Goal: Task Accomplishment & Management: Use online tool/utility

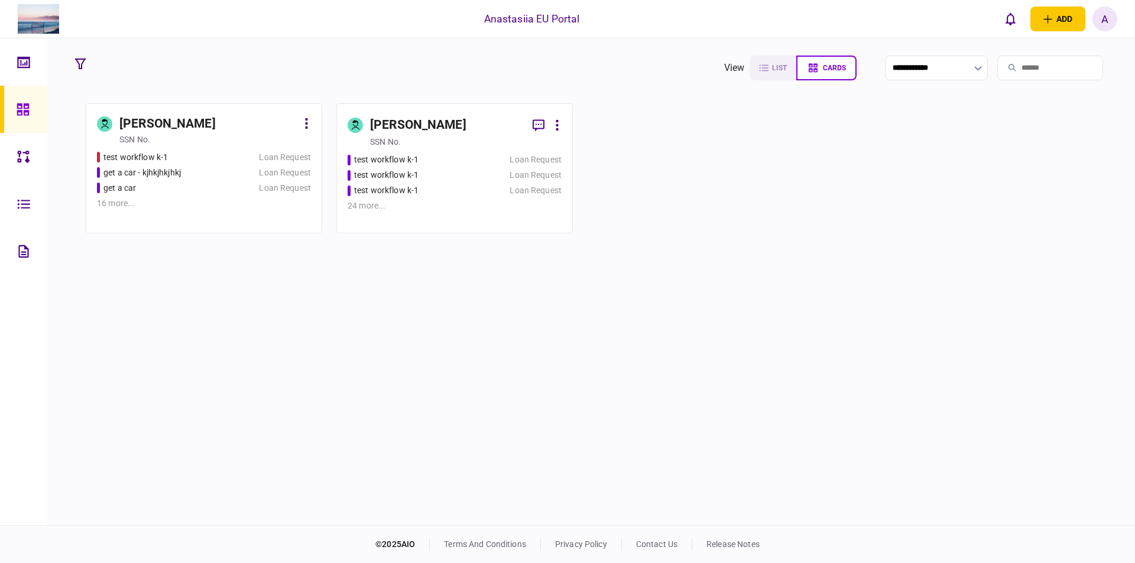
click at [442, 172] on div "test workflow k-1" at bounding box center [420, 175] width 144 height 12
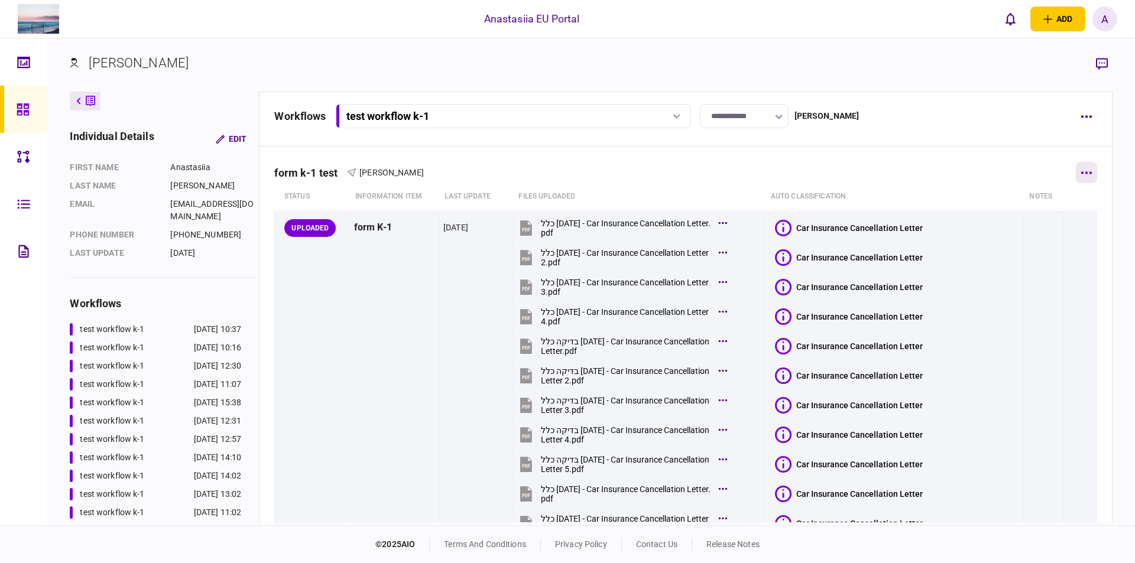
click at [1081, 173] on icon "button" at bounding box center [1086, 172] width 11 height 3
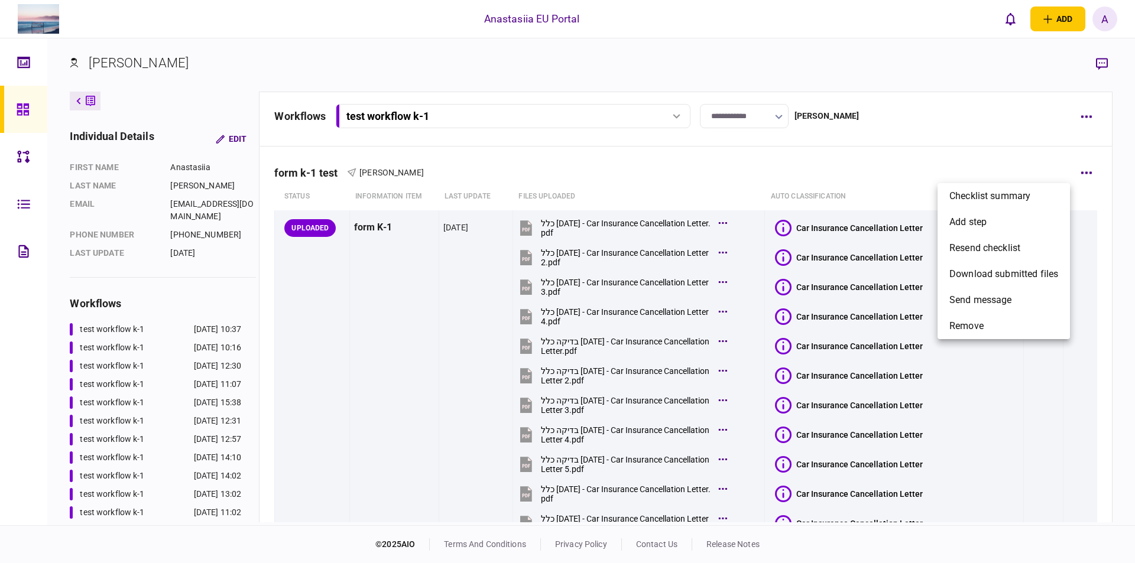
click at [1090, 115] on div at bounding box center [567, 281] width 1135 height 563
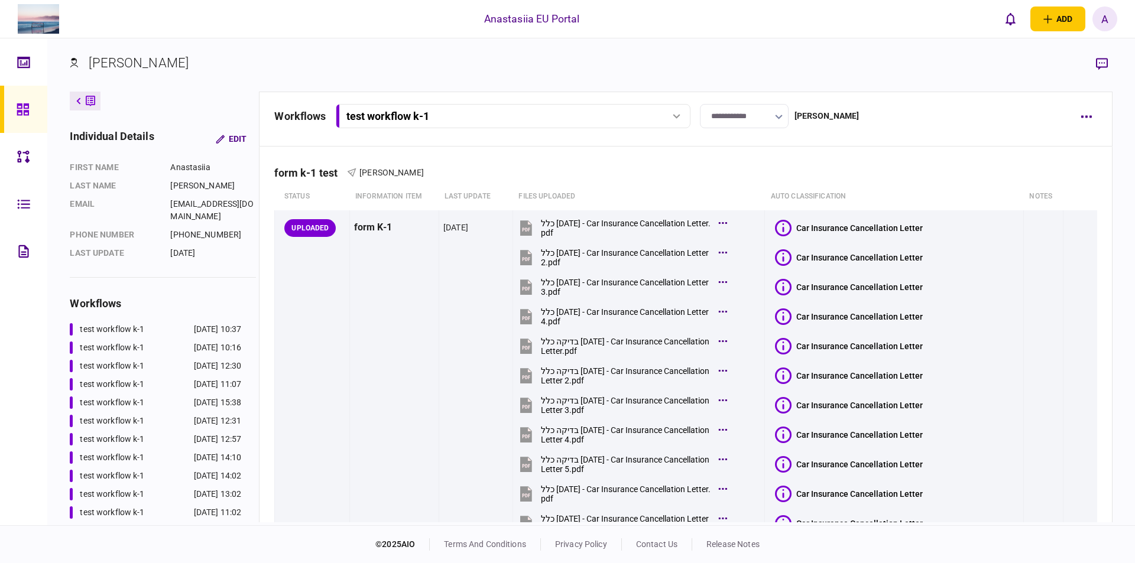
click at [1089, 116] on div "Checklist summary add step resend checklist download submitted files send messa…" at bounding box center [567, 281] width 1135 height 563
click at [1084, 117] on icon "button" at bounding box center [1086, 116] width 11 height 3
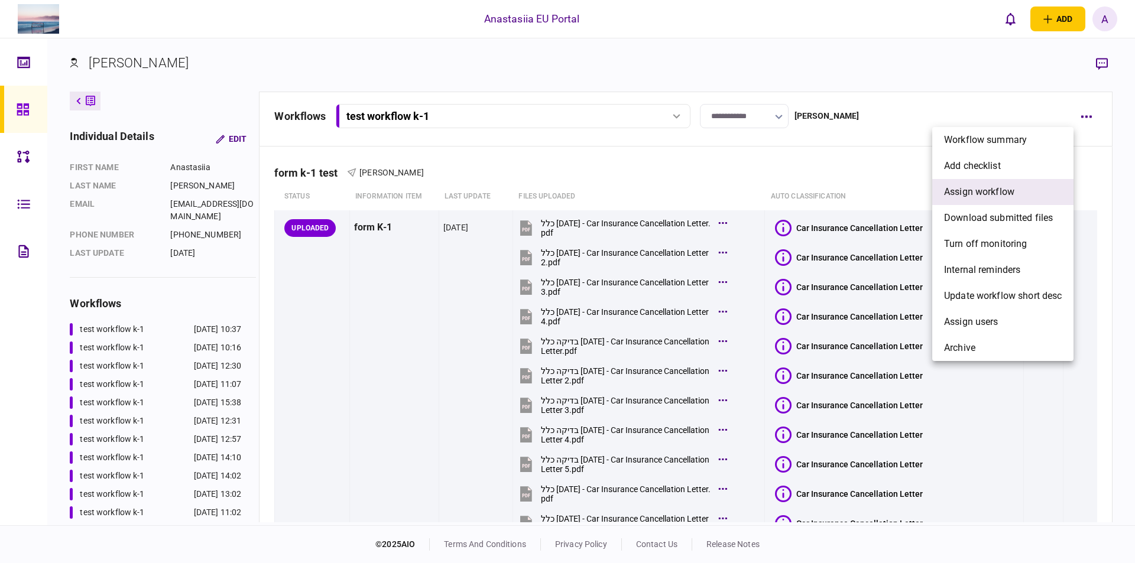
click at [993, 197] on span "assign workflow" at bounding box center [979, 192] width 70 height 14
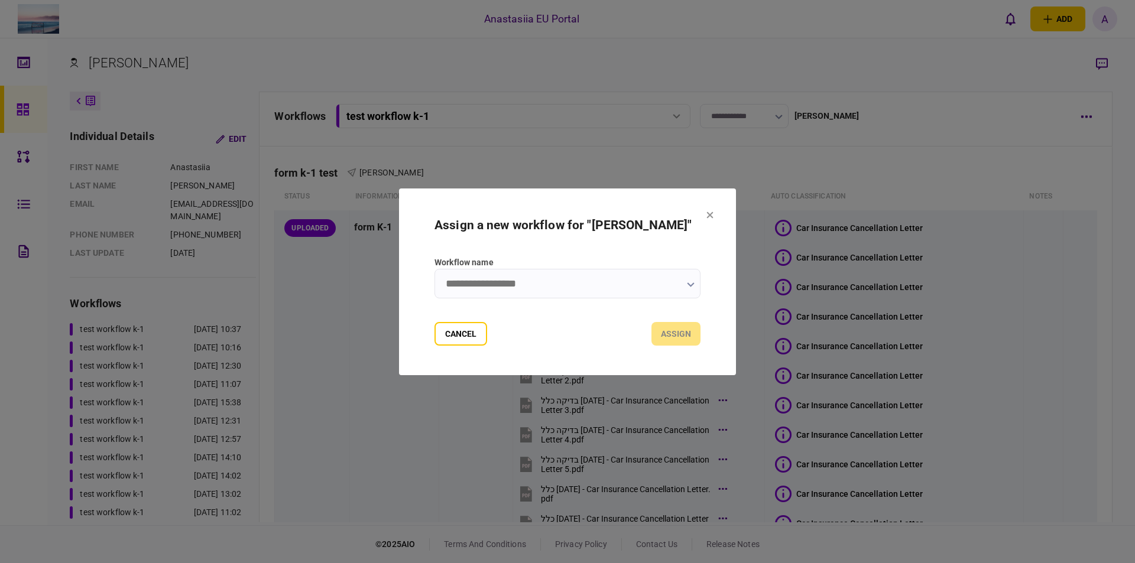
click at [523, 287] on input "Workflow name" at bounding box center [568, 284] width 266 height 30
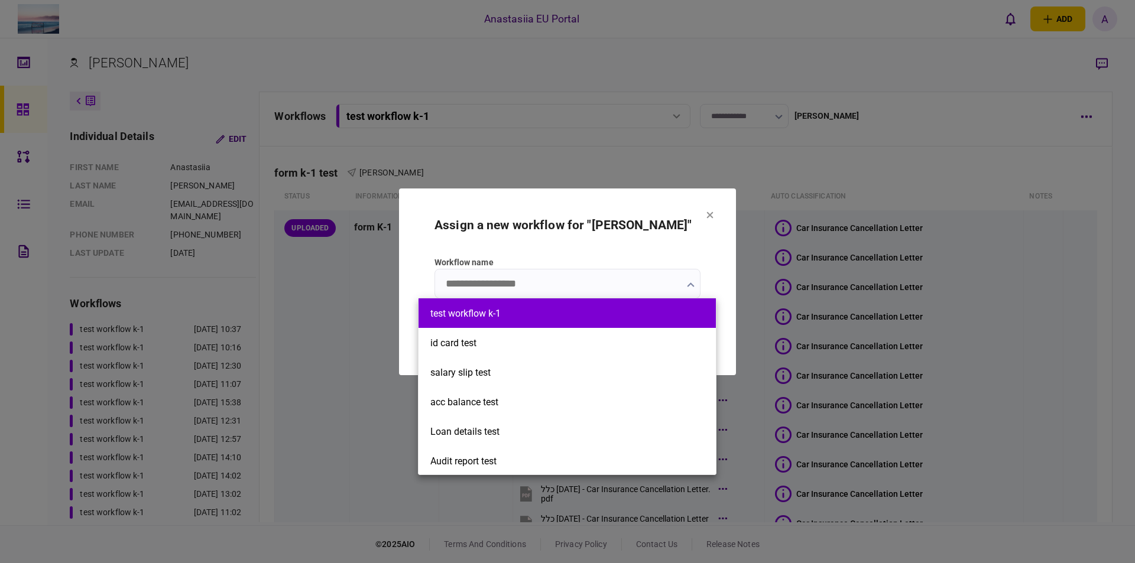
click at [561, 322] on li "test workflow k-1" at bounding box center [567, 314] width 297 height 30
type input "**********"
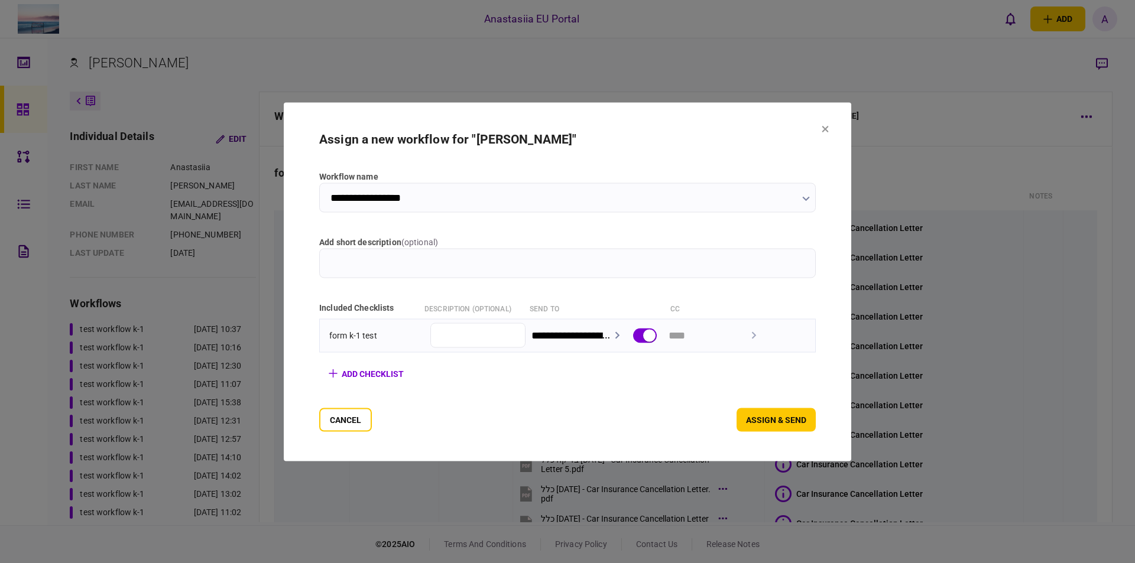
click at [806, 424] on button "assign & send" at bounding box center [776, 420] width 79 height 24
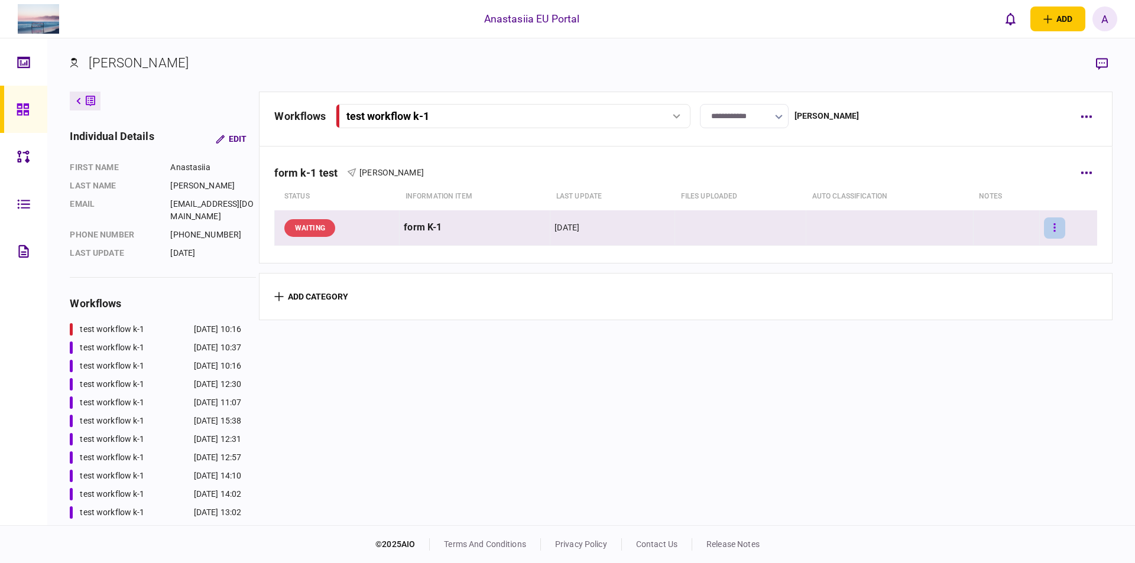
click at [1051, 224] on button "button" at bounding box center [1054, 228] width 21 height 21
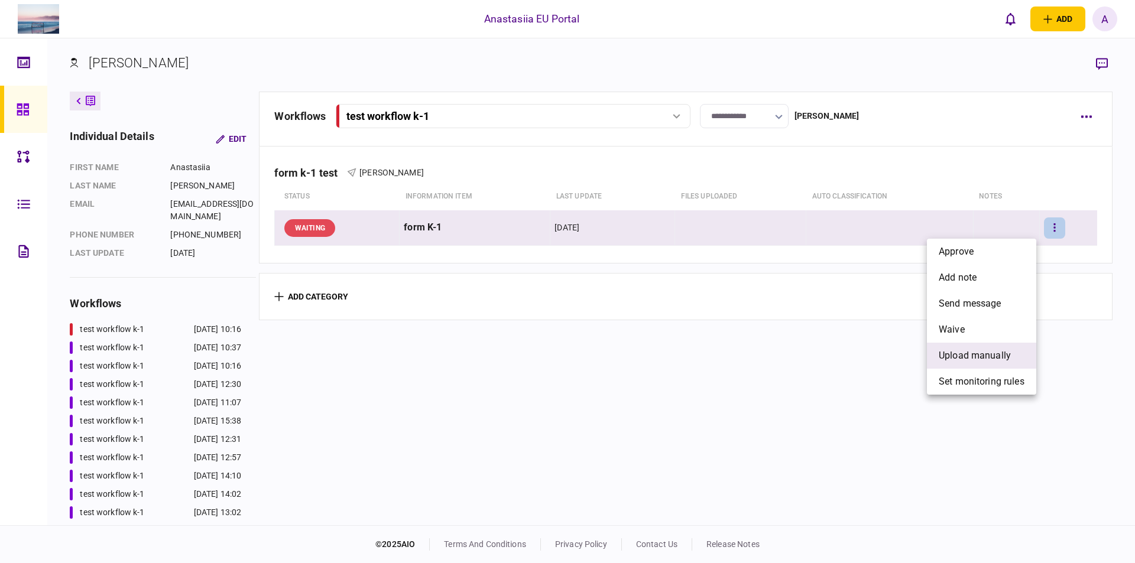
click at [962, 360] on span "upload manually" at bounding box center [975, 356] width 72 height 14
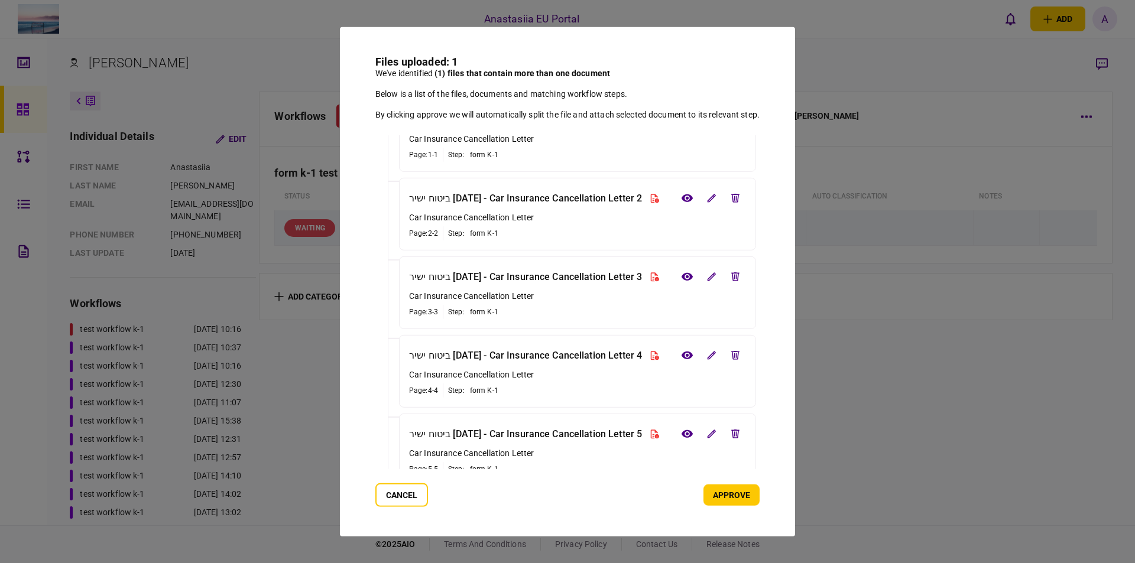
scroll to position [118, 0]
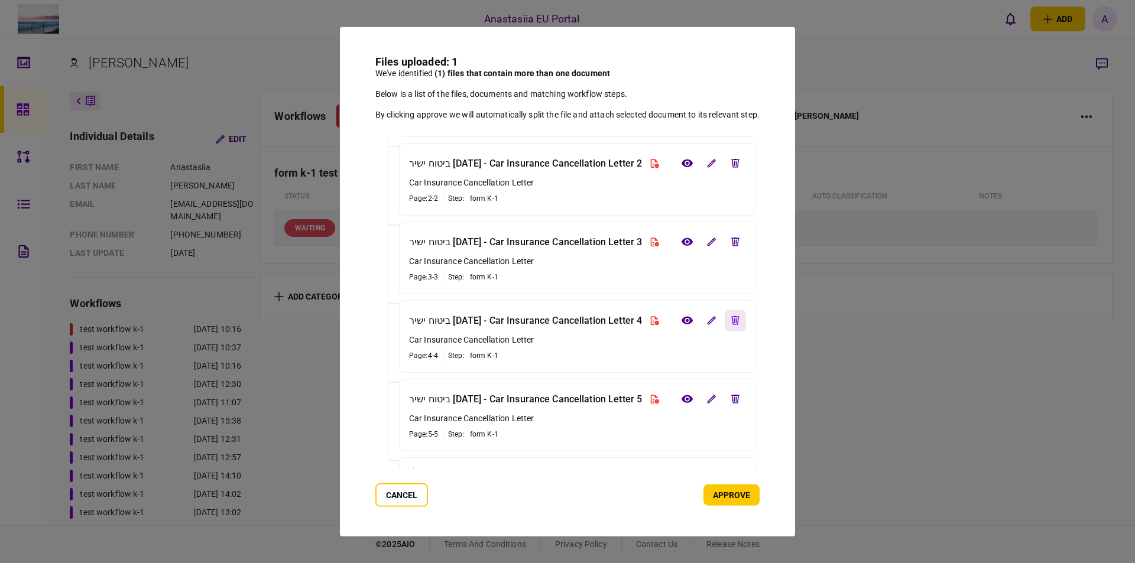
click at [740, 316] on icon "edit file" at bounding box center [735, 320] width 8 height 9
drag, startPoint x: 745, startPoint y: 397, endPoint x: 753, endPoint y: 451, distance: 54.8
click at [744, 397] on button "edit file" at bounding box center [735, 398] width 21 height 21
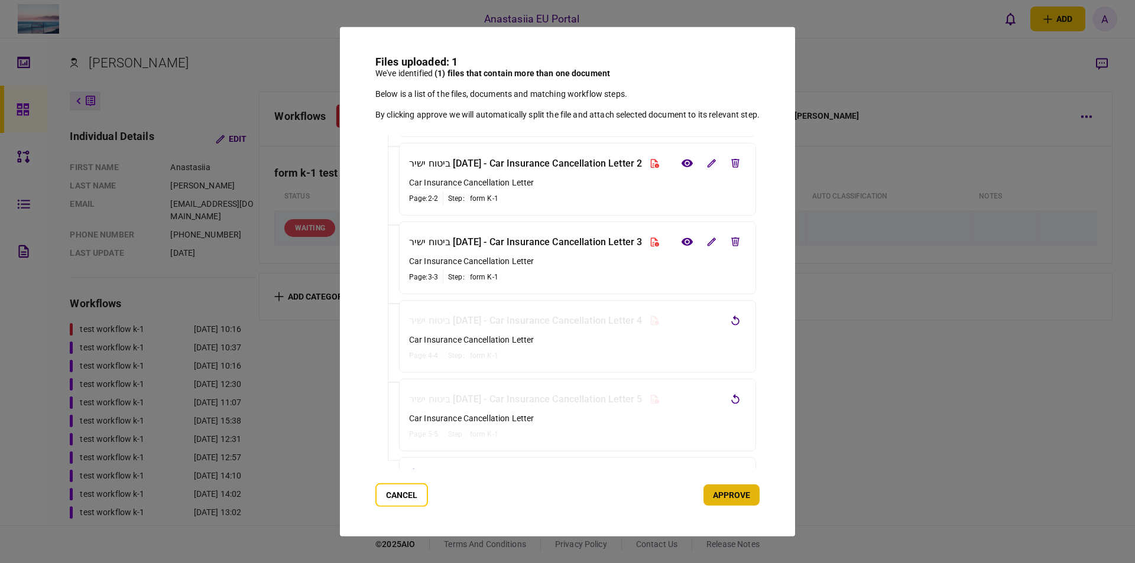
click at [760, 501] on button "approve" at bounding box center [731, 495] width 56 height 21
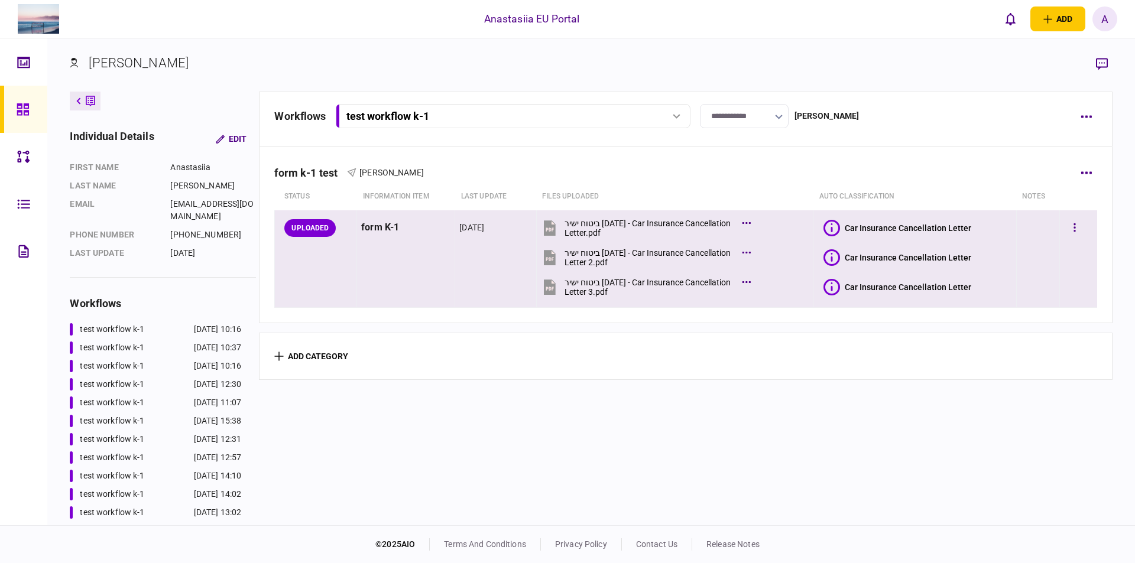
click at [824, 231] on icon at bounding box center [832, 228] width 17 height 17
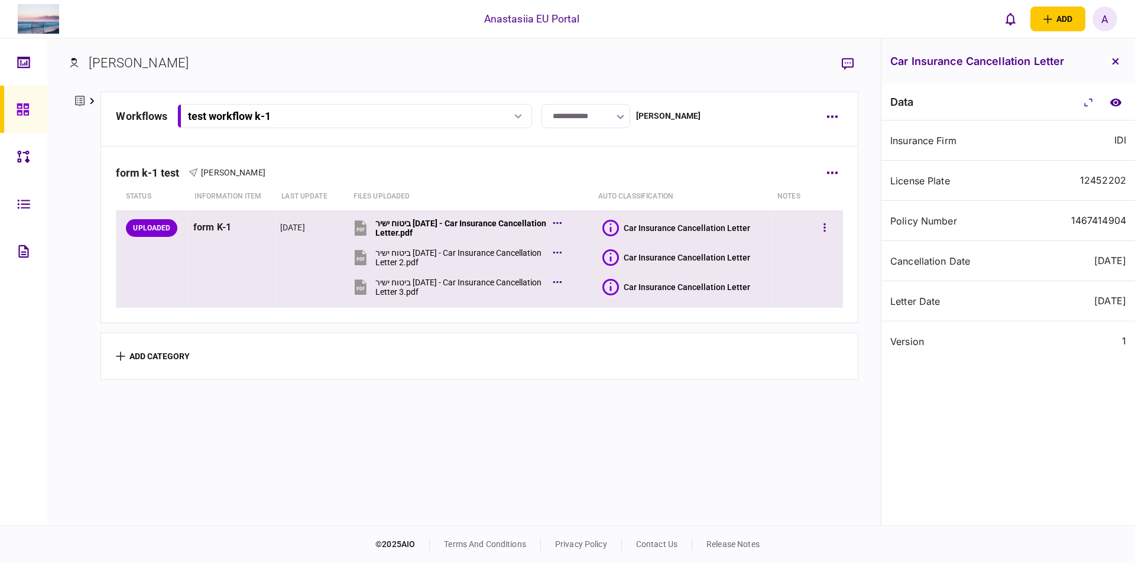
click at [602, 260] on icon at bounding box center [610, 257] width 17 height 17
click at [612, 232] on icon at bounding box center [610, 228] width 17 height 17
click at [605, 246] on section "Car Insurance Cancellation Letter" at bounding box center [684, 257] width 165 height 27
click at [605, 260] on icon at bounding box center [610, 257] width 17 height 17
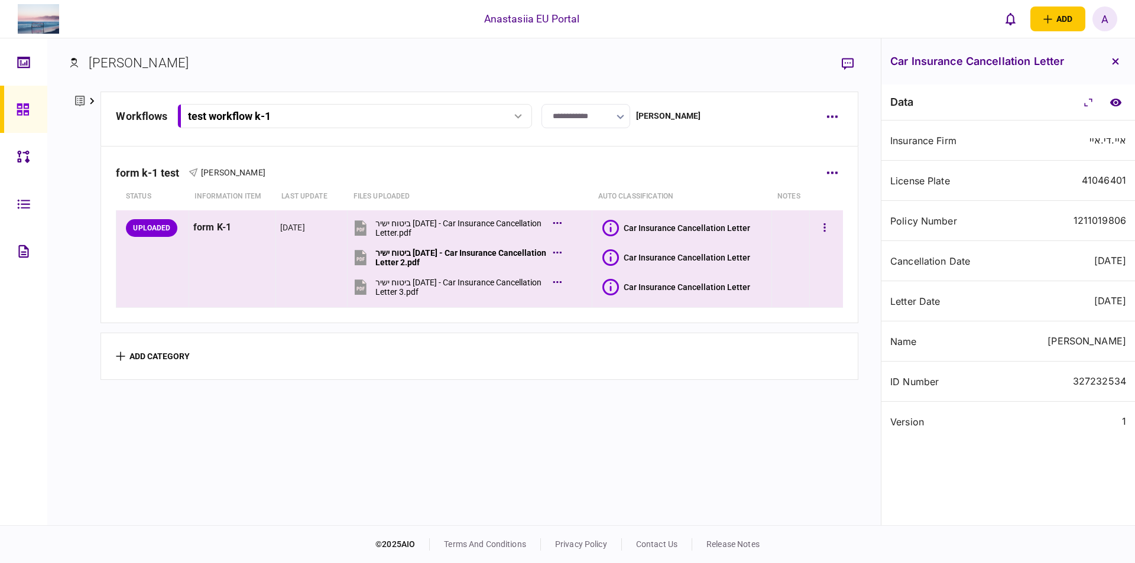
click at [613, 297] on section "Car Insurance Cancellation Letter" at bounding box center [684, 287] width 165 height 27
click at [607, 284] on icon at bounding box center [610, 287] width 17 height 17
click at [819, 224] on button "button" at bounding box center [824, 228] width 21 height 21
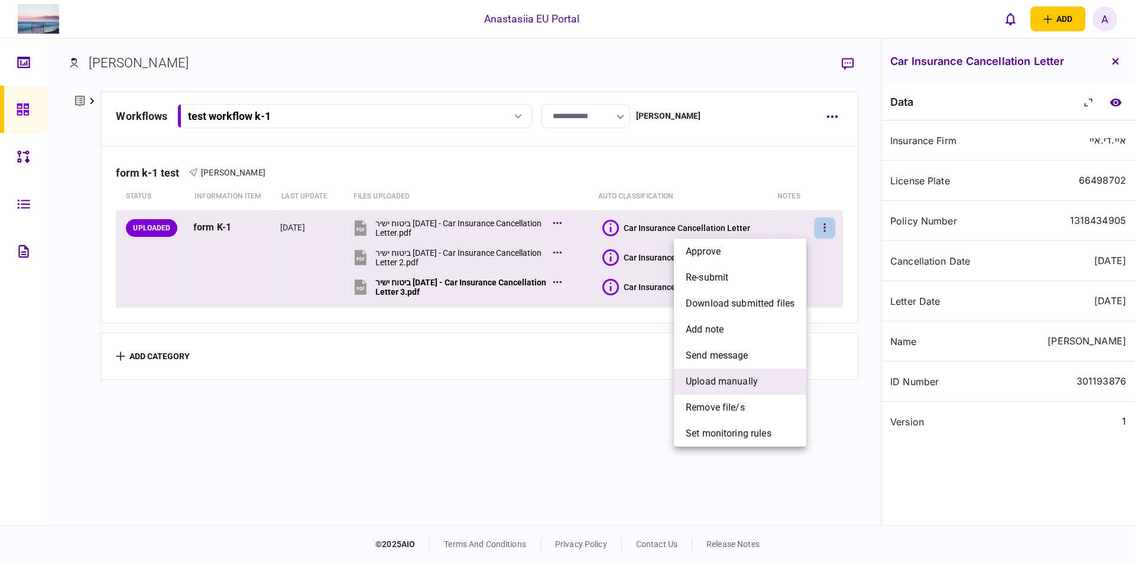
click at [735, 378] on span "upload manually" at bounding box center [722, 382] width 72 height 14
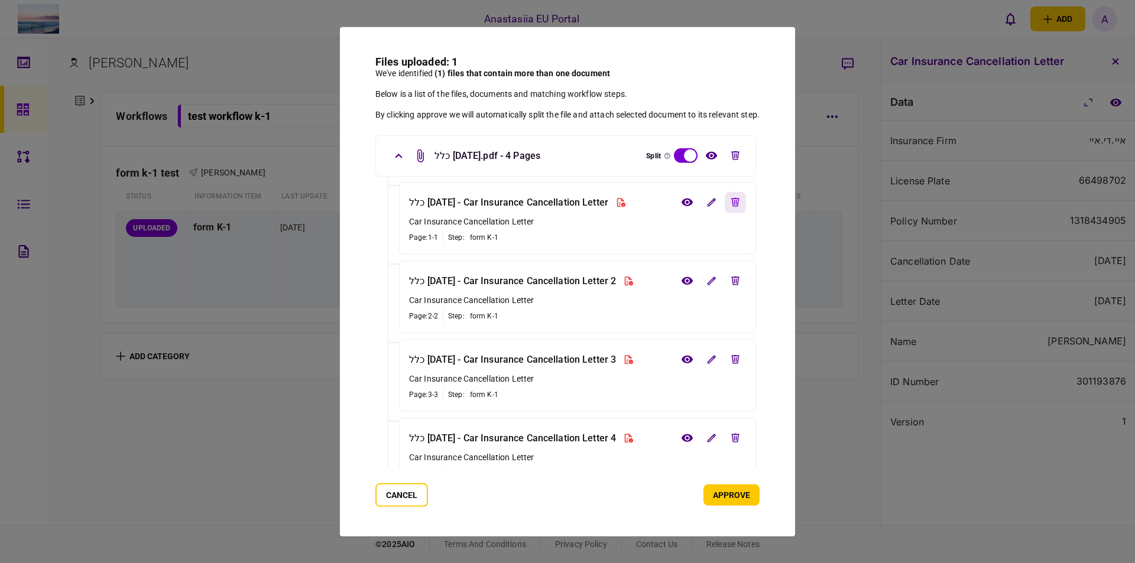
click at [738, 209] on button "edit file" at bounding box center [735, 202] width 21 height 21
drag, startPoint x: 736, startPoint y: 290, endPoint x: 735, endPoint y: 296, distance: 6.0
click at [737, 290] on button "edit file" at bounding box center [735, 280] width 21 height 21
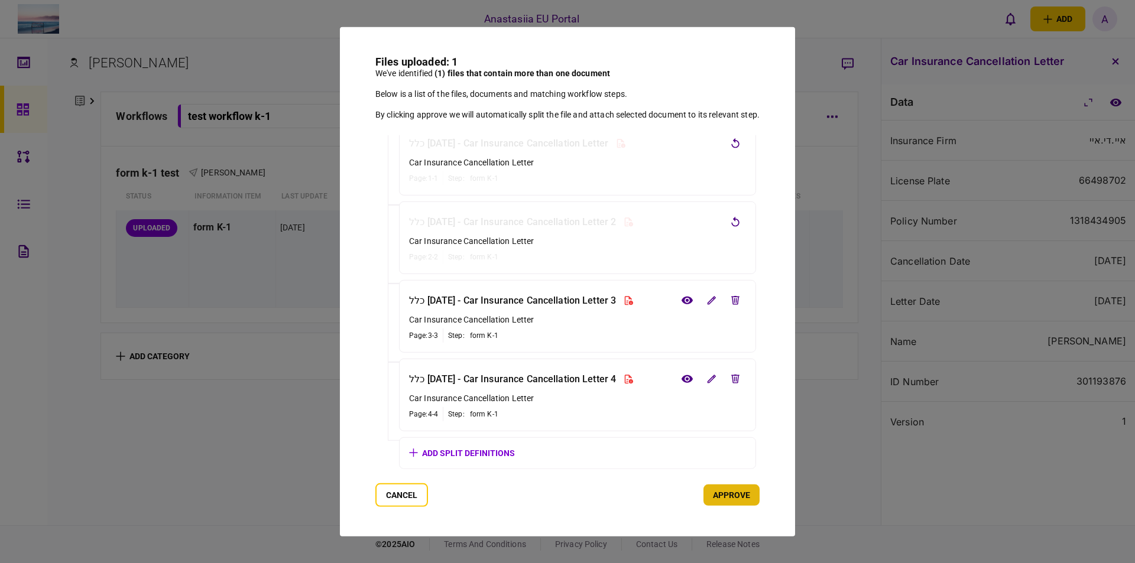
scroll to position [60, 0]
click at [735, 497] on button "approve" at bounding box center [731, 495] width 56 height 21
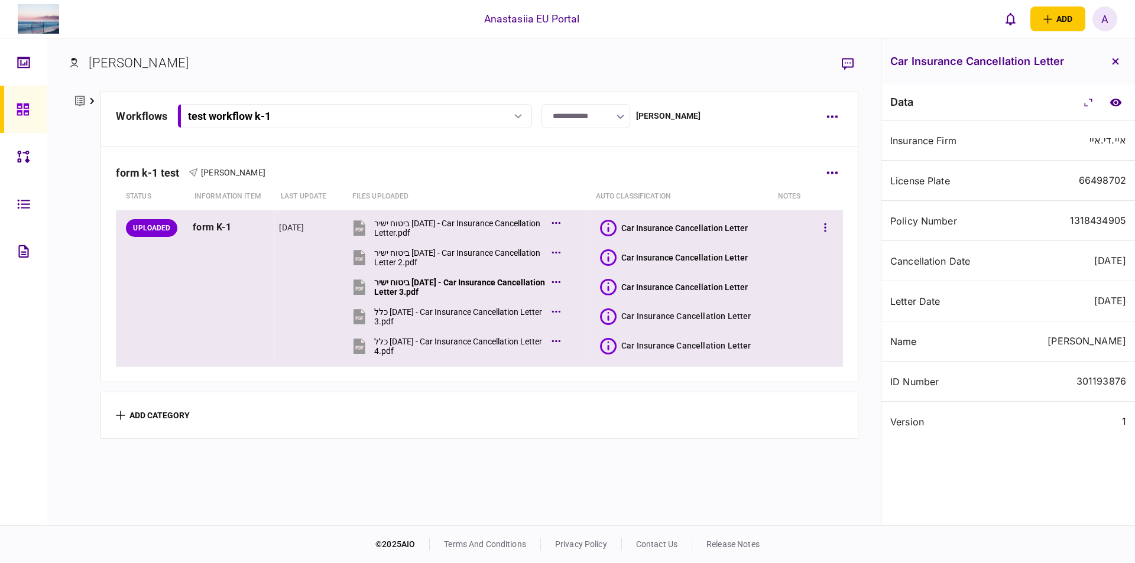
click at [602, 315] on icon at bounding box center [608, 317] width 17 height 17
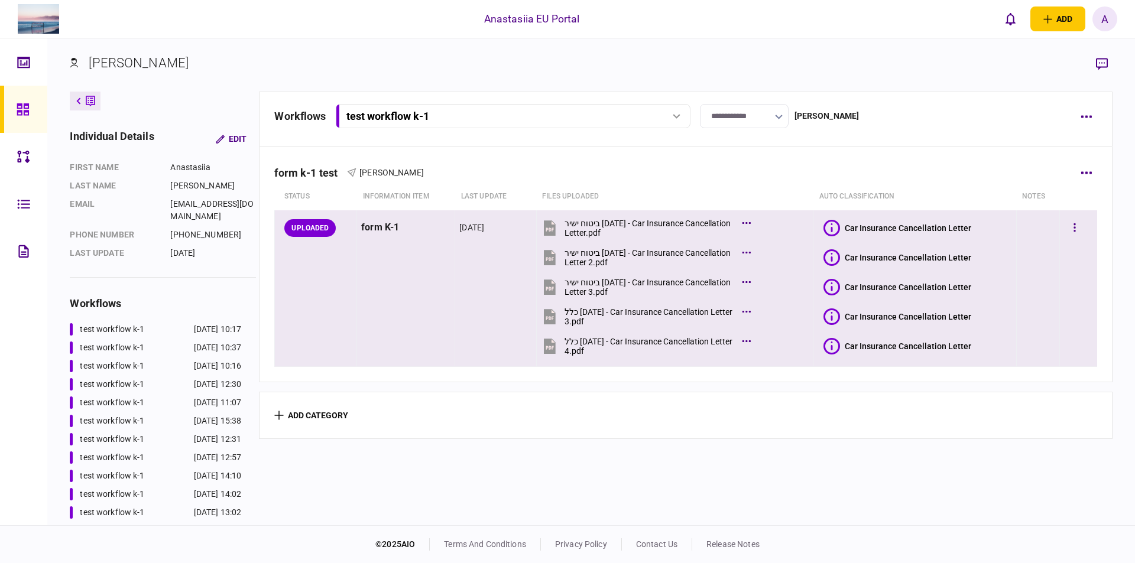
click at [826, 316] on icon at bounding box center [832, 317] width 17 height 17
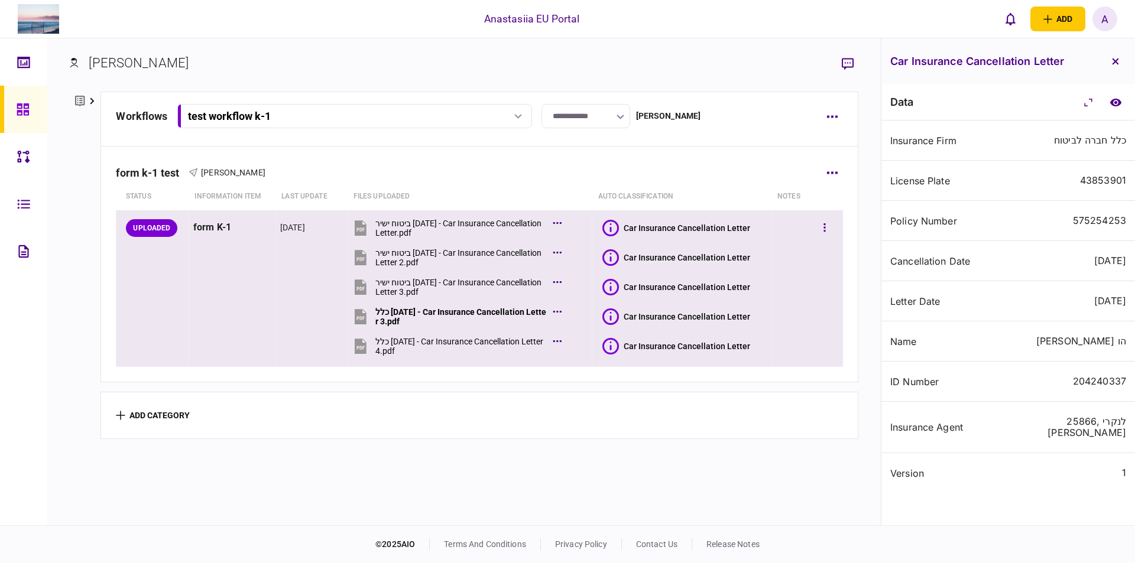
click at [612, 345] on icon at bounding box center [610, 346] width 17 height 17
click at [824, 220] on button "button" at bounding box center [824, 228] width 21 height 21
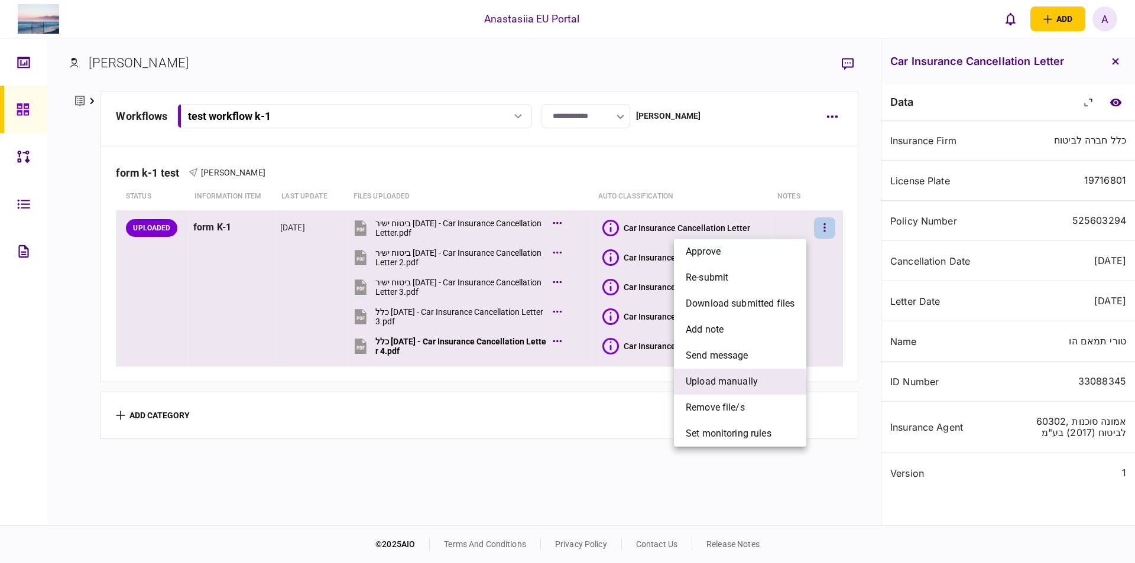
click at [751, 374] on li "upload manually" at bounding box center [740, 382] width 132 height 26
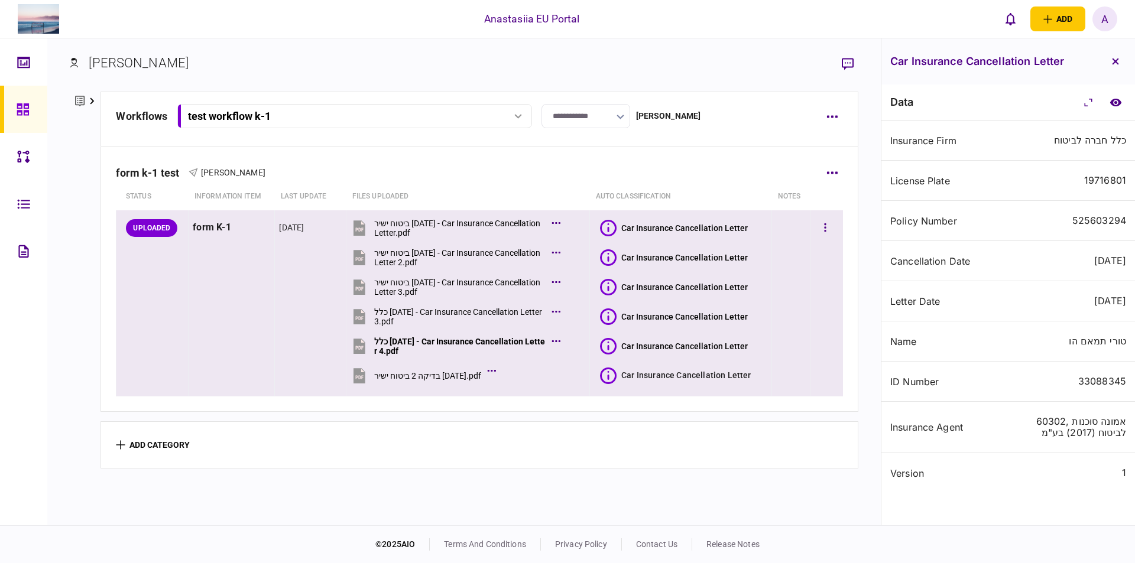
click at [606, 375] on icon at bounding box center [608, 376] width 17 height 17
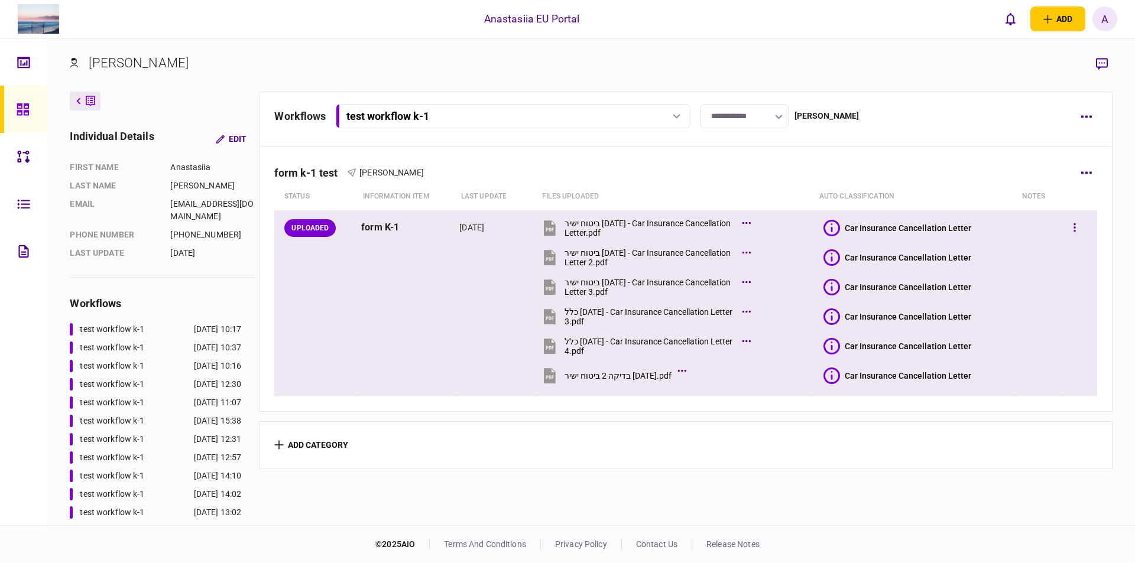
click at [837, 372] on icon at bounding box center [832, 376] width 17 height 17
